Goal: Find specific page/section: Find specific page/section

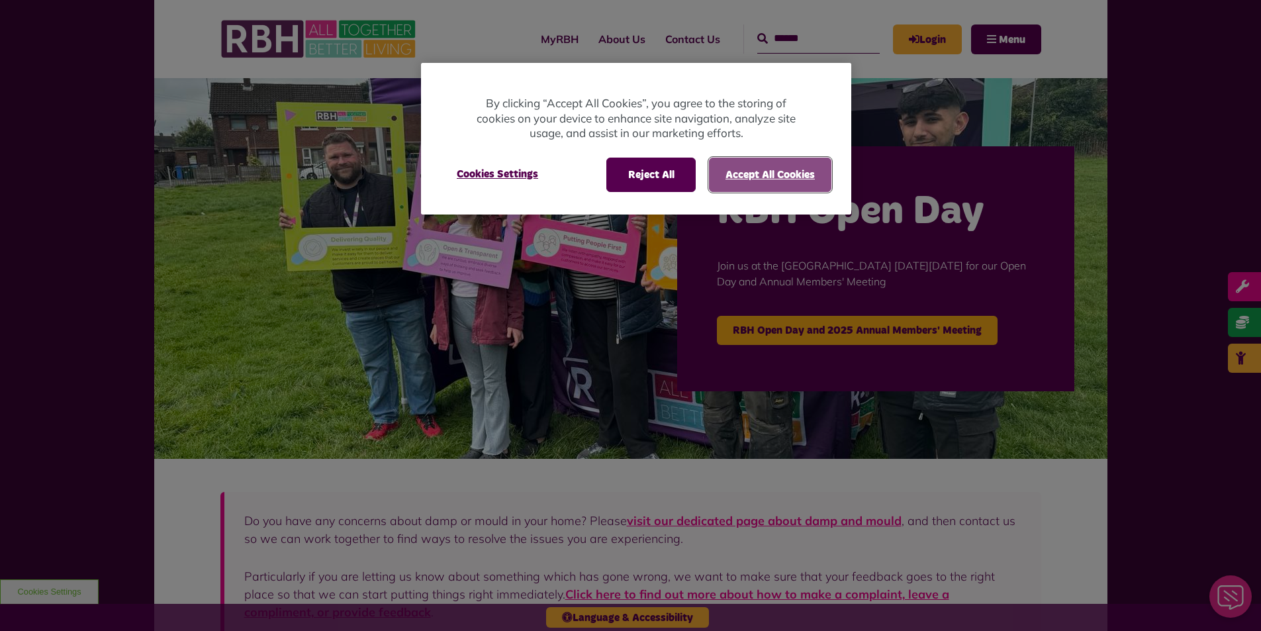
click at [756, 175] on button "Accept All Cookies" at bounding box center [770, 175] width 122 height 34
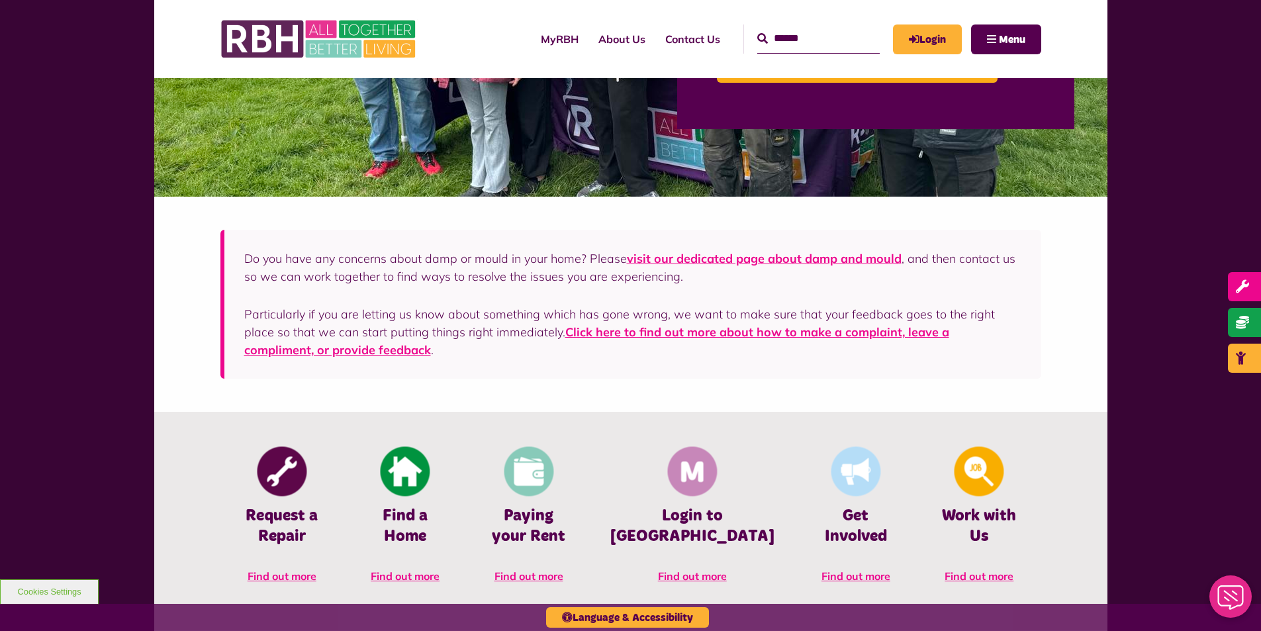
scroll to position [265, 0]
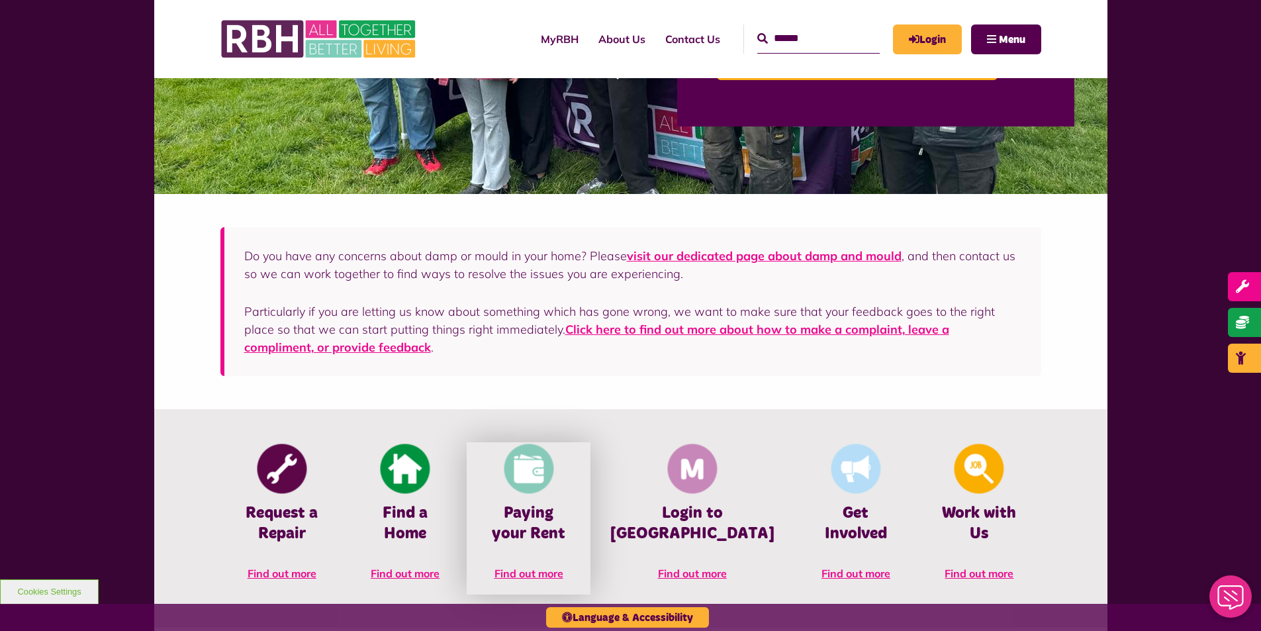
click at [569, 554] on link "Paying your Rent Find out more" at bounding box center [528, 518] width 123 height 152
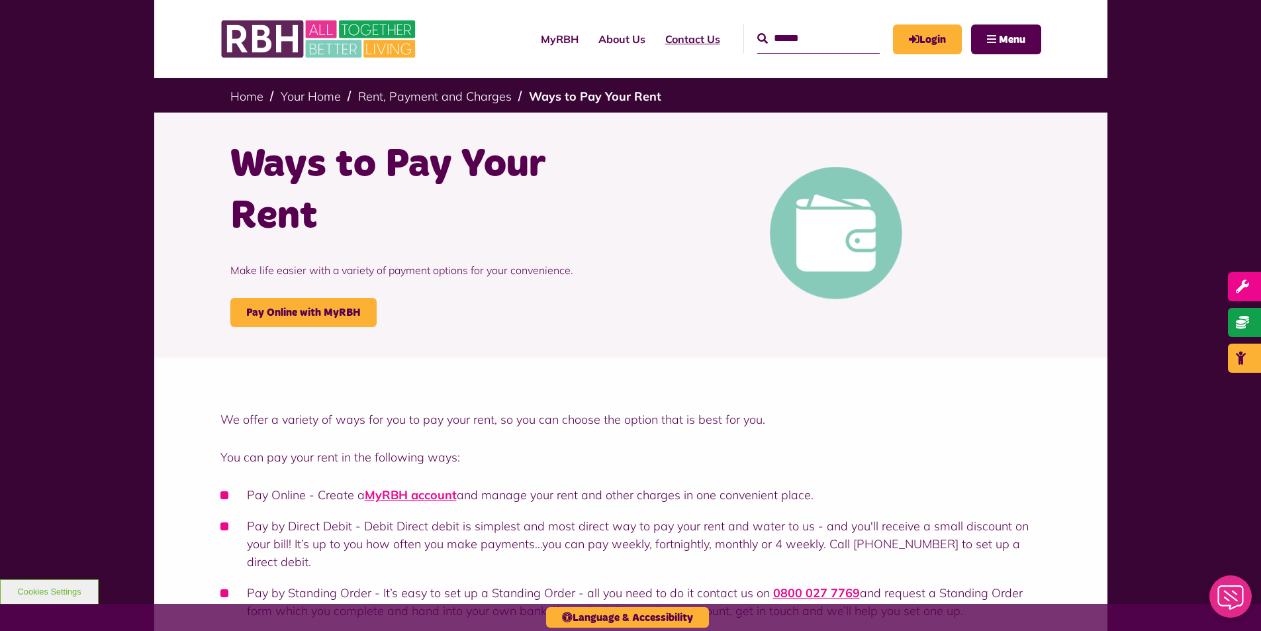
click at [669, 40] on link "Contact Us" at bounding box center [693, 39] width 75 height 36
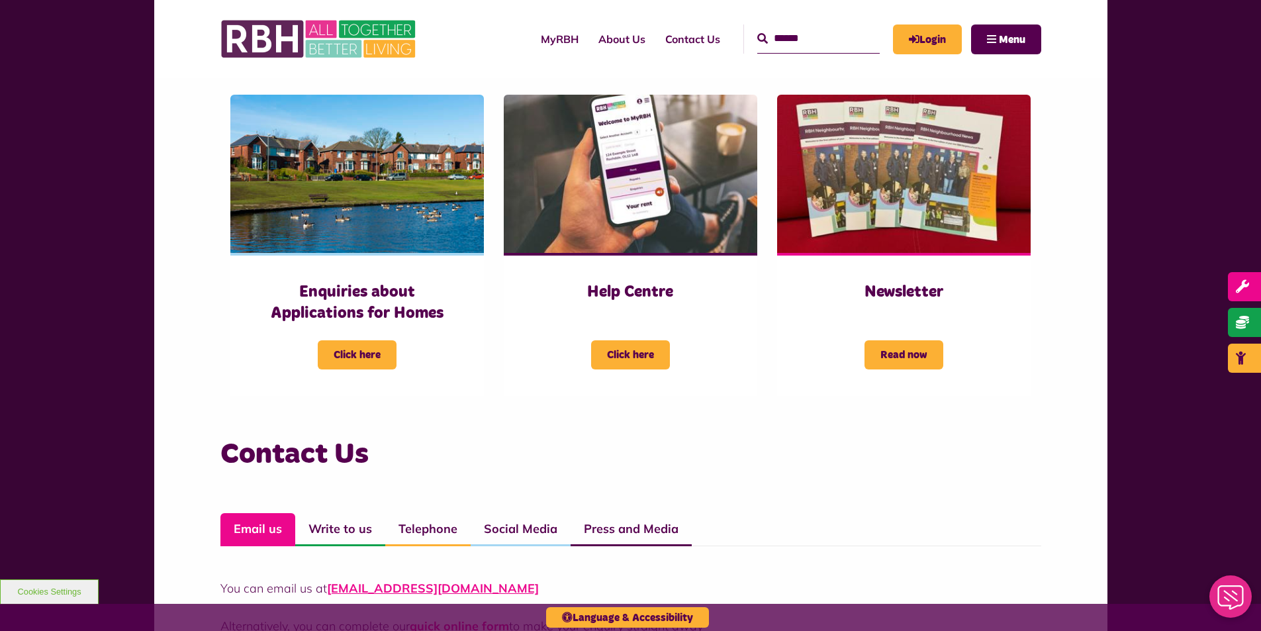
scroll to position [463, 0]
